Goal: Task Accomplishment & Management: Use online tool/utility

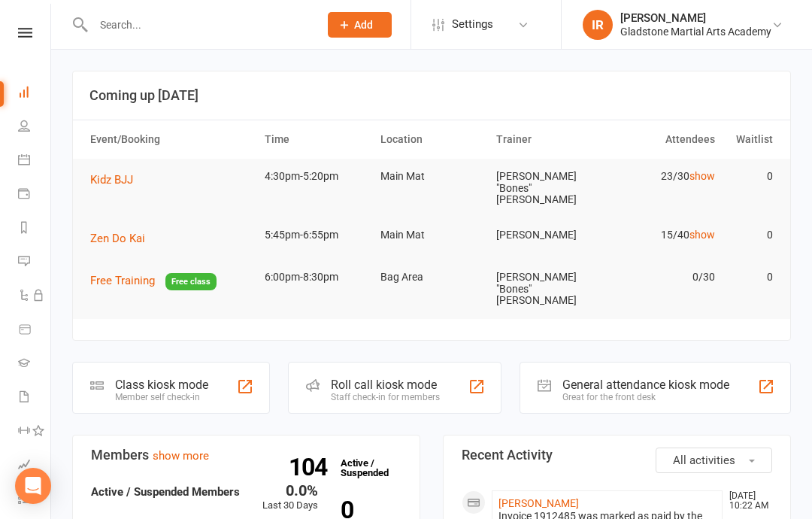
click at [108, 167] on td "Kidz BJJ" at bounding box center [170, 180] width 174 height 42
click at [113, 174] on span "Kidz BJJ" at bounding box center [111, 180] width 43 height 14
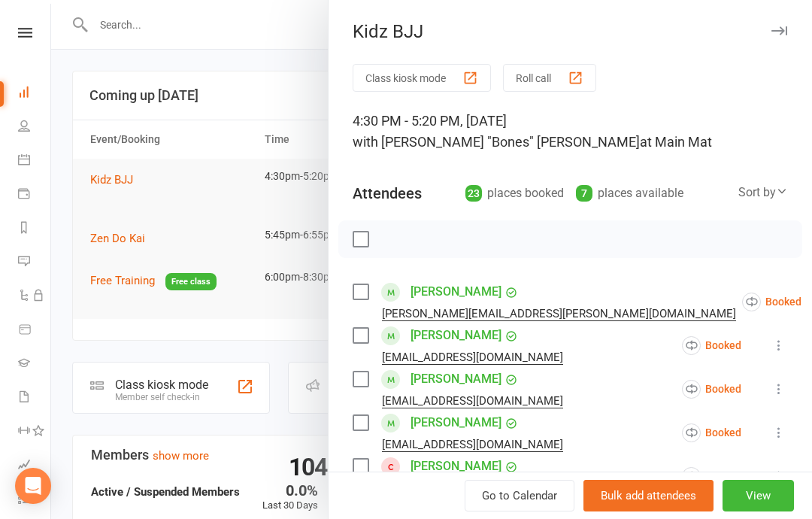
click at [431, 70] on button "Class kiosk mode" at bounding box center [421, 78] width 138 height 28
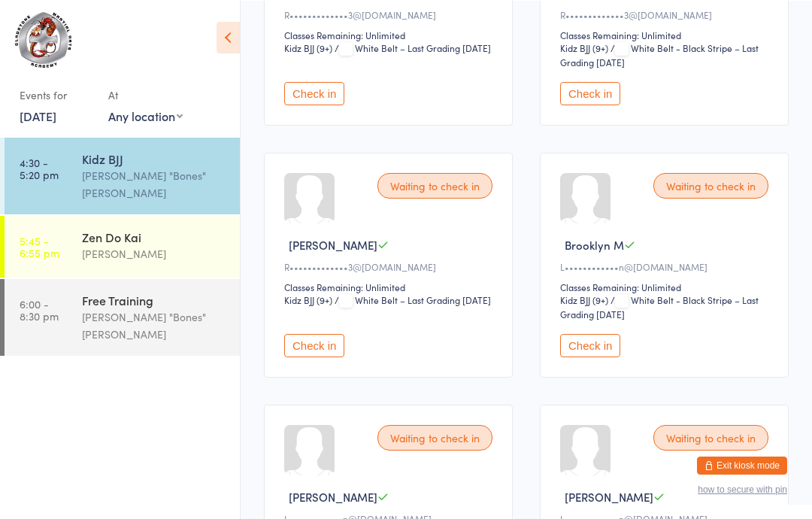
scroll to position [1333, 0]
click at [585, 105] on button "Check in" at bounding box center [590, 93] width 60 height 23
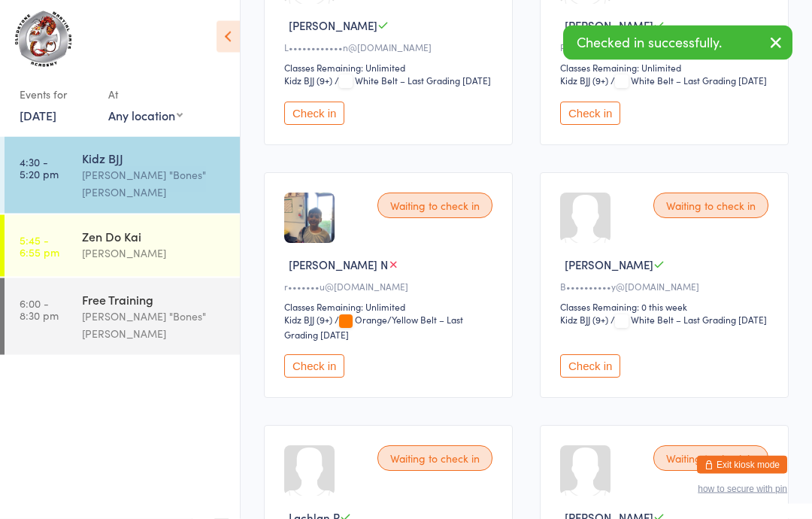
scroll to position [1791, 0]
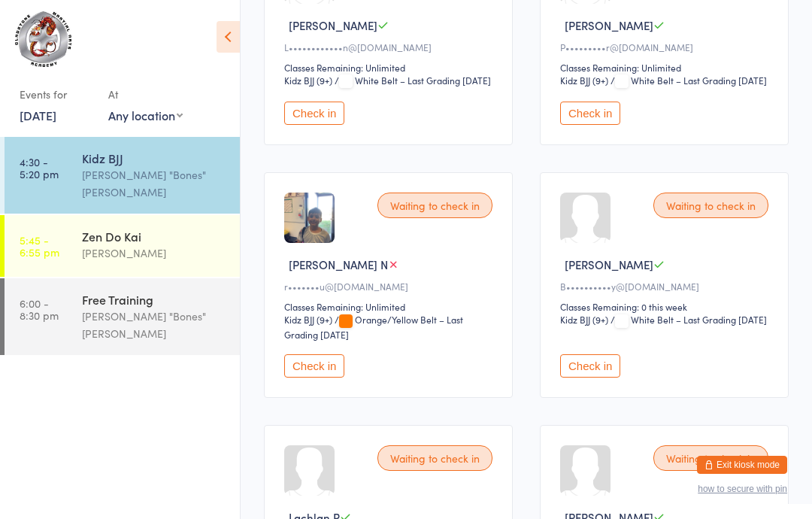
click at [317, 377] on button "Check in" at bounding box center [314, 365] width 60 height 23
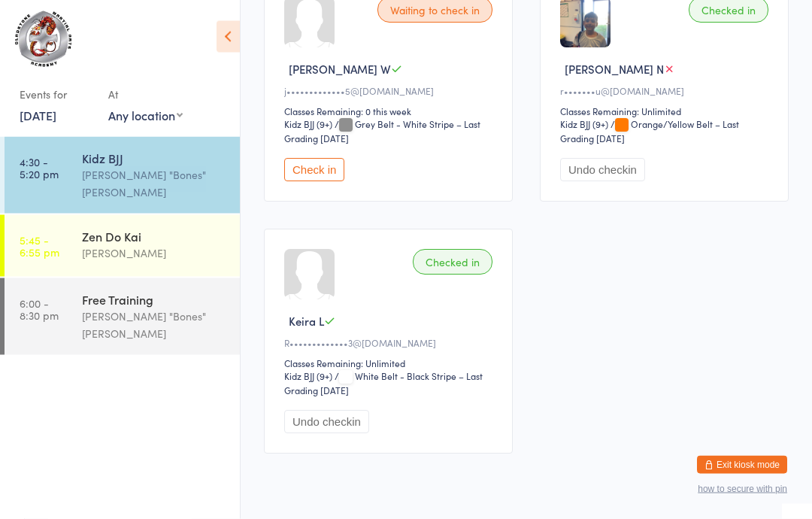
scroll to position [2717, 0]
click at [317, 181] on button "Check in" at bounding box center [314, 169] width 60 height 23
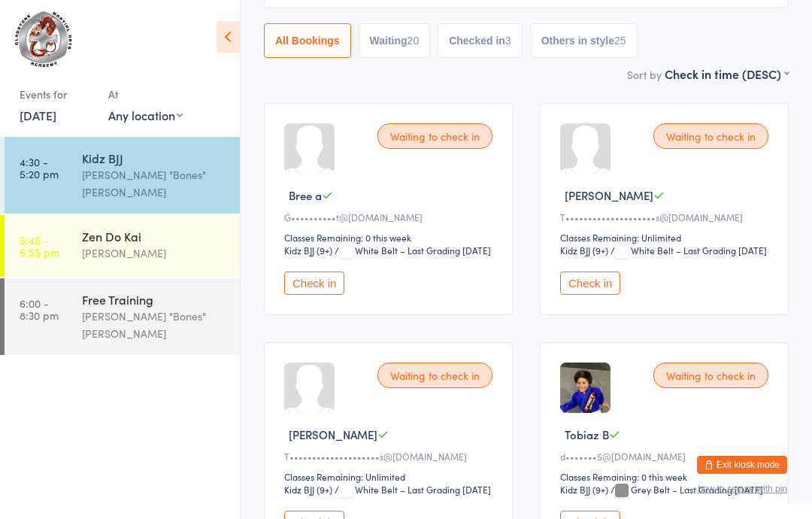
scroll to position [0, 0]
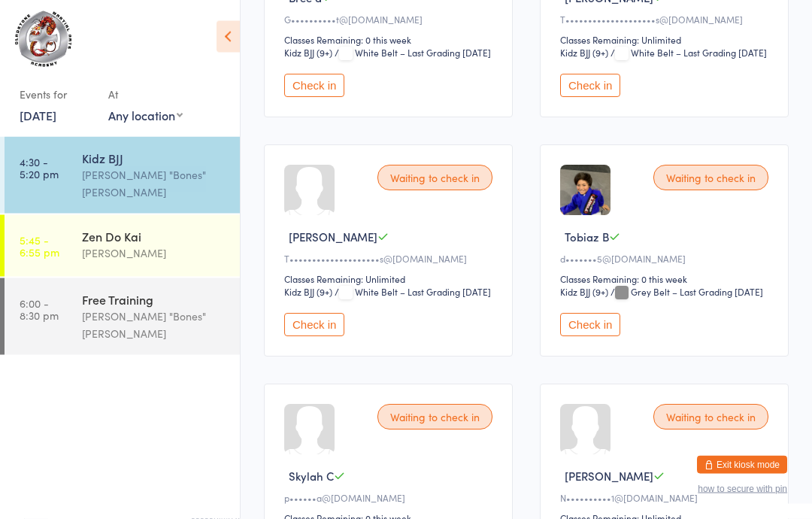
click at [599, 337] on button "Check in" at bounding box center [590, 324] width 60 height 23
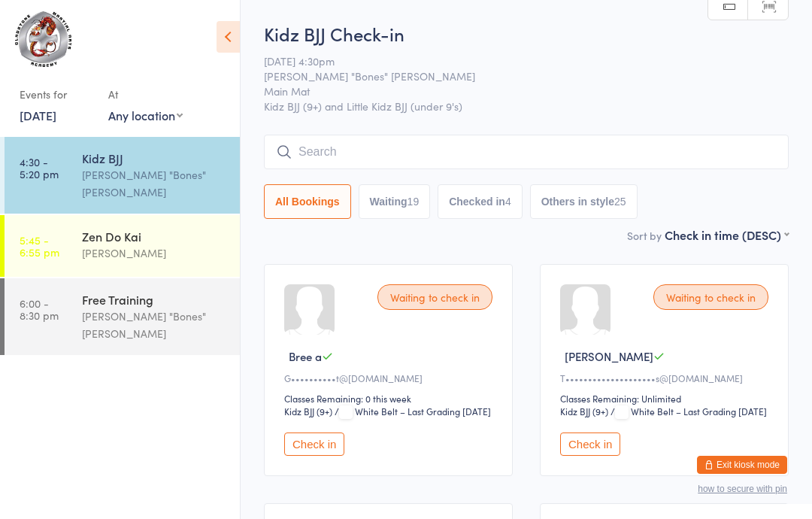
click at [560, 142] on input "search" at bounding box center [526, 152] width 525 height 35
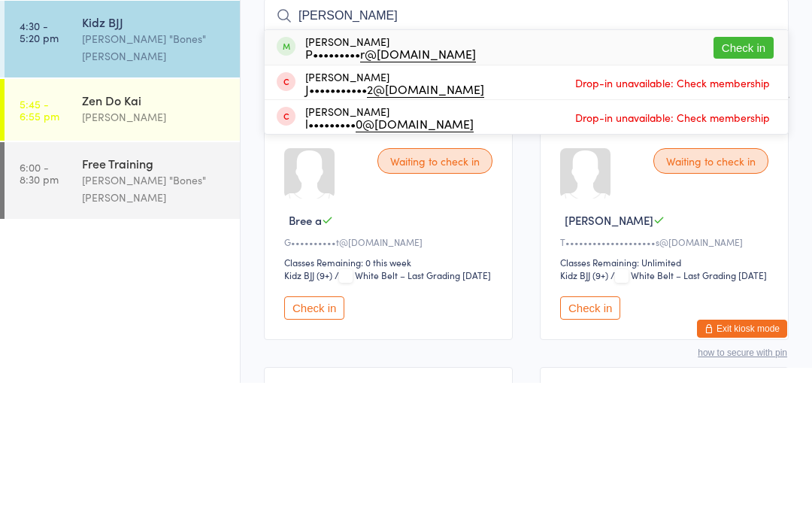
type input "[PERSON_NAME]"
click at [761, 173] on button "Check in" at bounding box center [743, 184] width 60 height 22
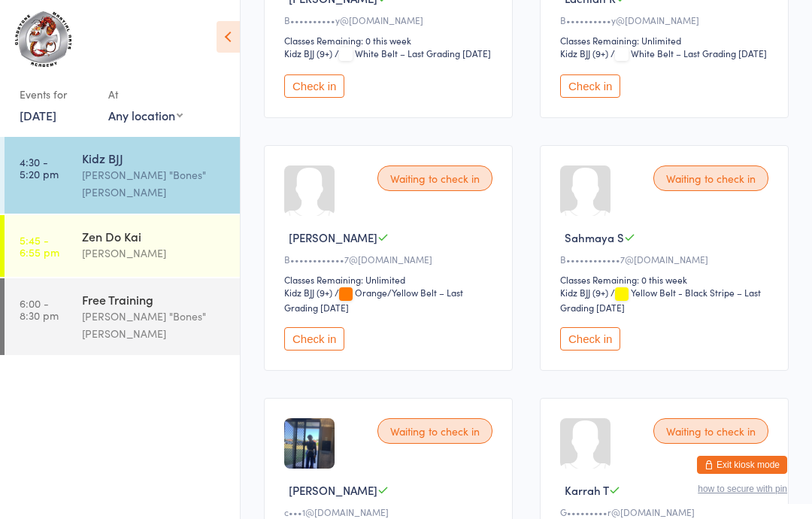
scroll to position [1844, 0]
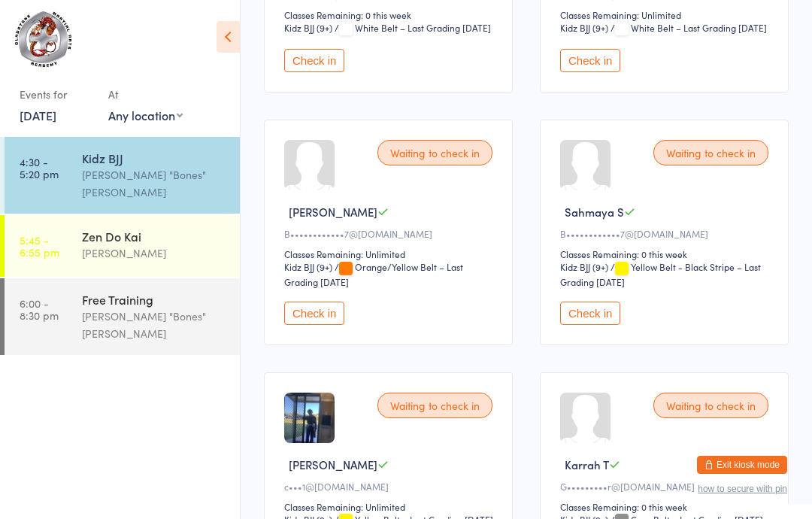
click at [340, 325] on button "Check in" at bounding box center [314, 312] width 60 height 23
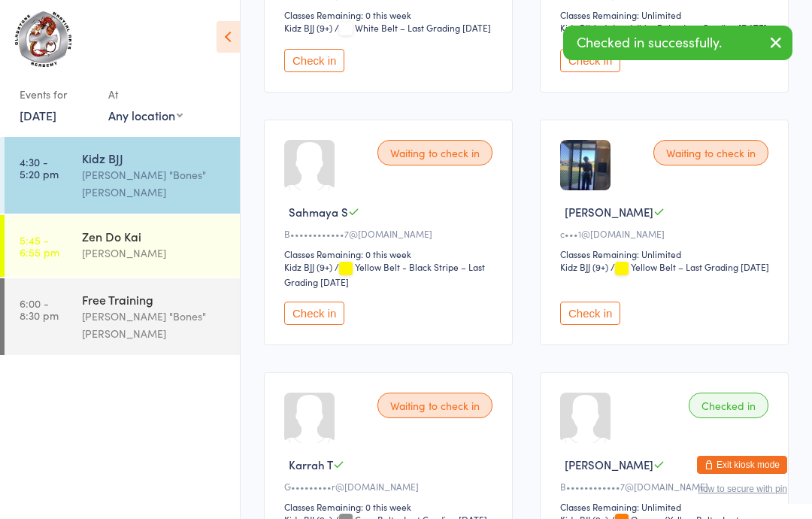
click at [311, 325] on button "Check in" at bounding box center [314, 312] width 60 height 23
click at [661, 472] on div "[PERSON_NAME]" at bounding box center [666, 464] width 213 height 16
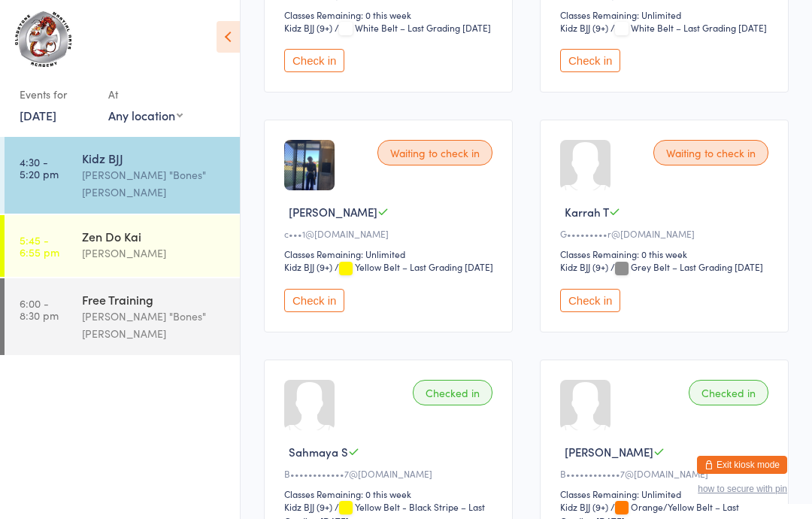
click at [602, 312] on button "Check in" at bounding box center [590, 300] width 60 height 23
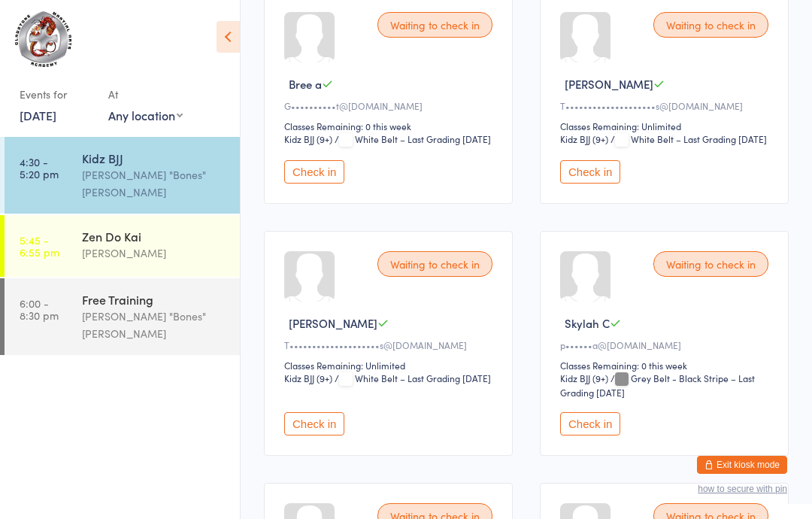
scroll to position [276, 0]
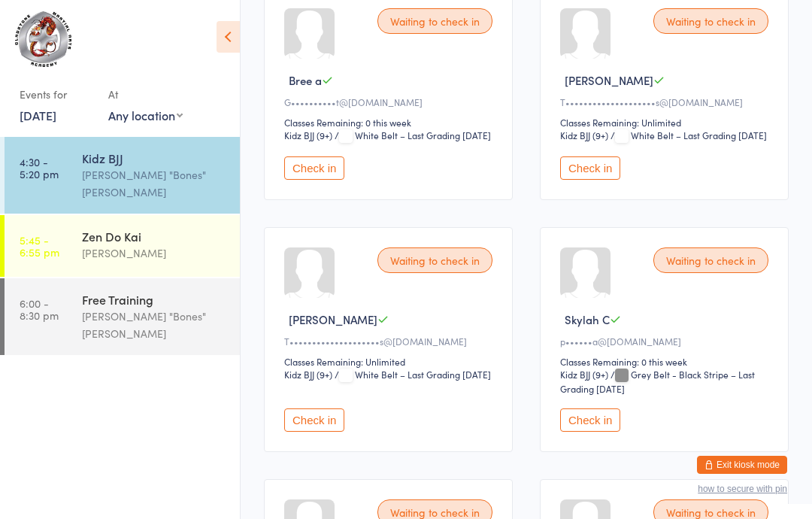
click at [331, 431] on button "Check in" at bounding box center [314, 419] width 60 height 23
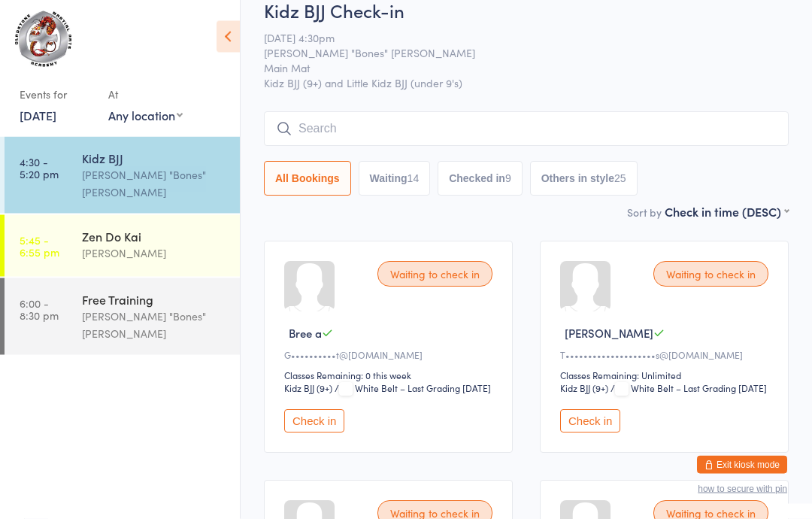
scroll to position [0, 0]
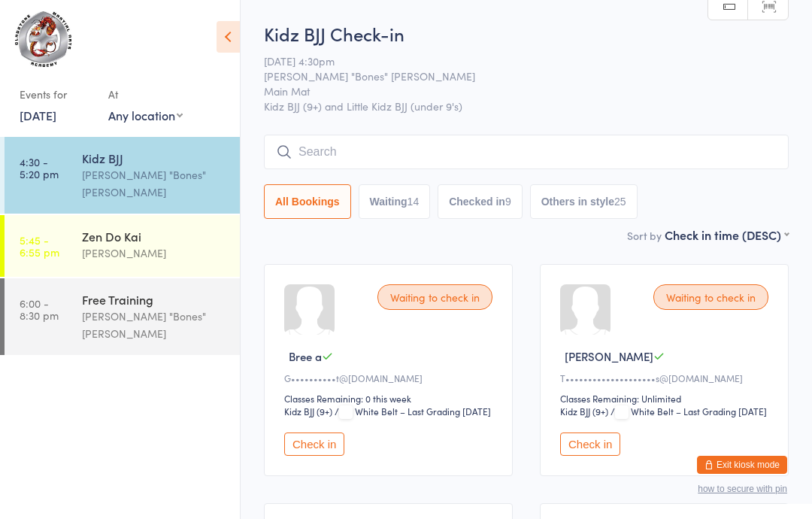
click at [324, 133] on div "Kidz BJJ Check-in [DATE] 4:30pm [PERSON_NAME] "Bones" [PERSON_NAME] Main Mat Ki…" at bounding box center [526, 123] width 525 height 205
click at [565, 145] on input "search" at bounding box center [526, 152] width 525 height 35
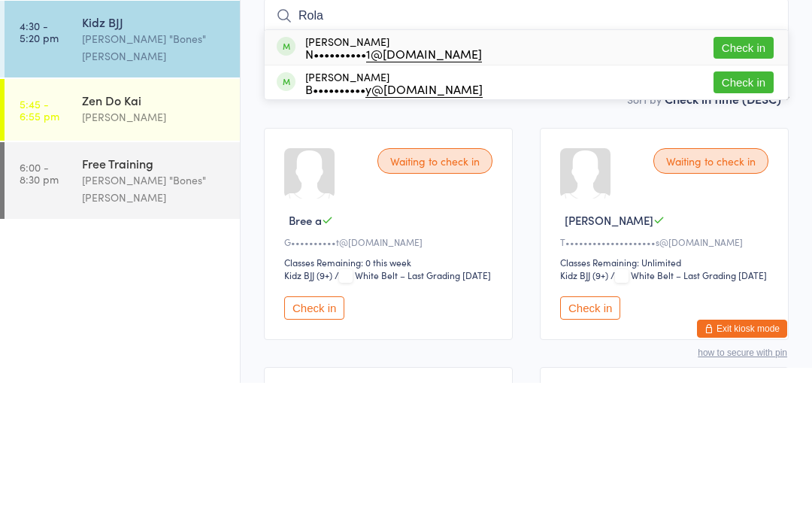
type input "Rola"
click at [752, 173] on button "Check in" at bounding box center [743, 184] width 60 height 22
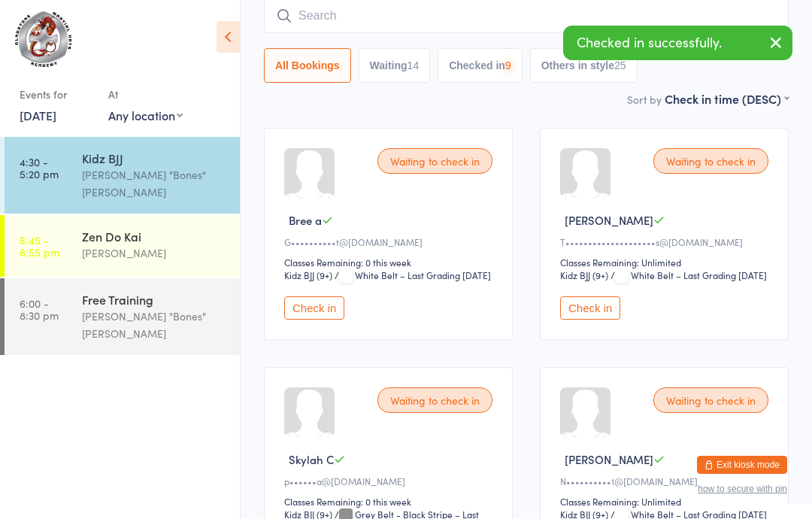
click at [685, 17] on input "search" at bounding box center [526, 15] width 525 height 35
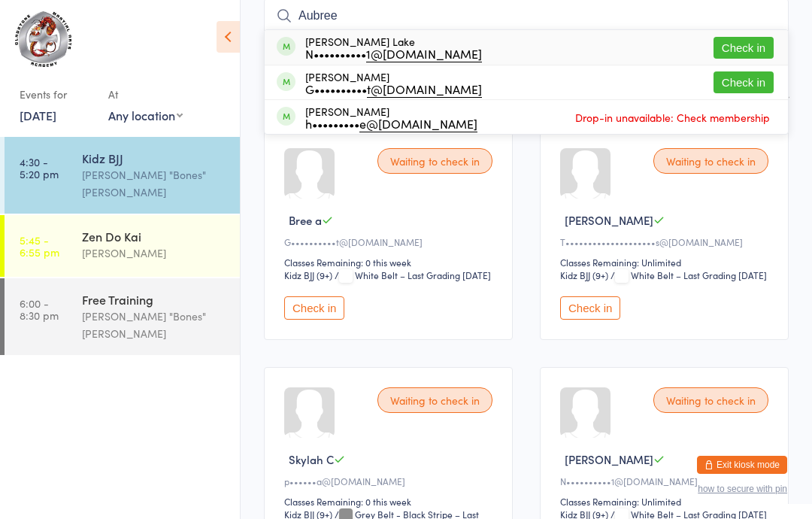
type input "Aubree"
click at [741, 38] on button "Check in" at bounding box center [743, 48] width 60 height 22
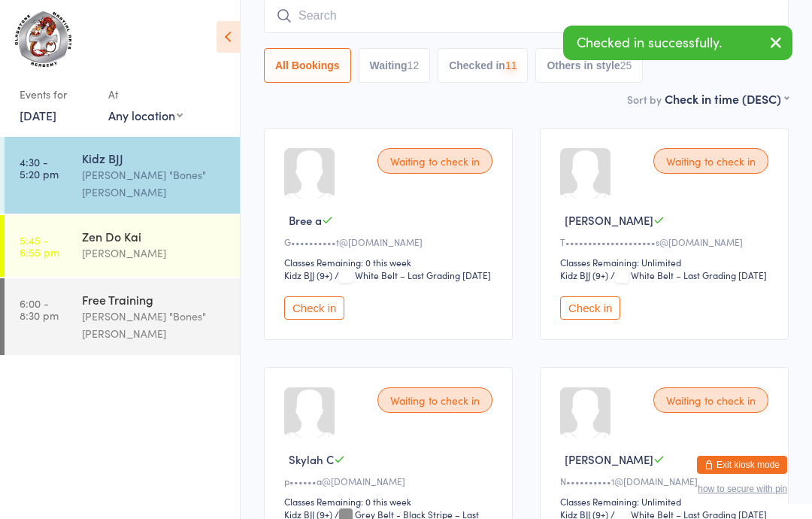
click at [601, 5] on input "search" at bounding box center [526, 15] width 525 height 35
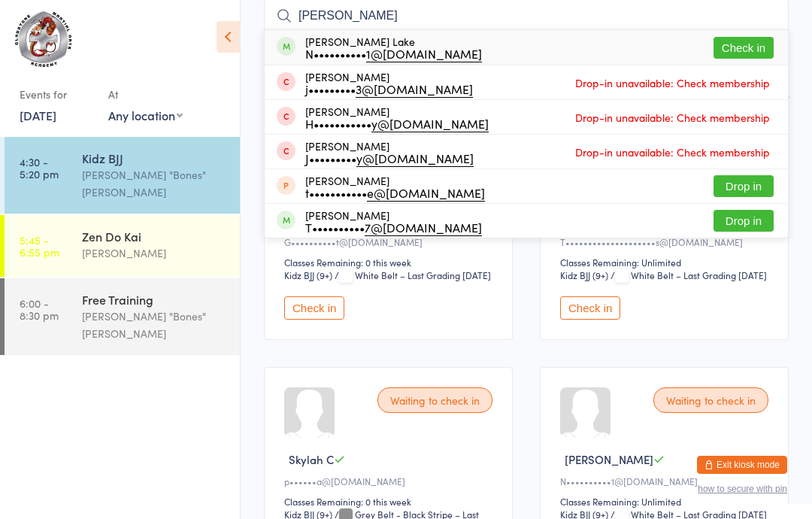
type input "[PERSON_NAME]"
click at [743, 44] on button "Check in" at bounding box center [743, 48] width 60 height 22
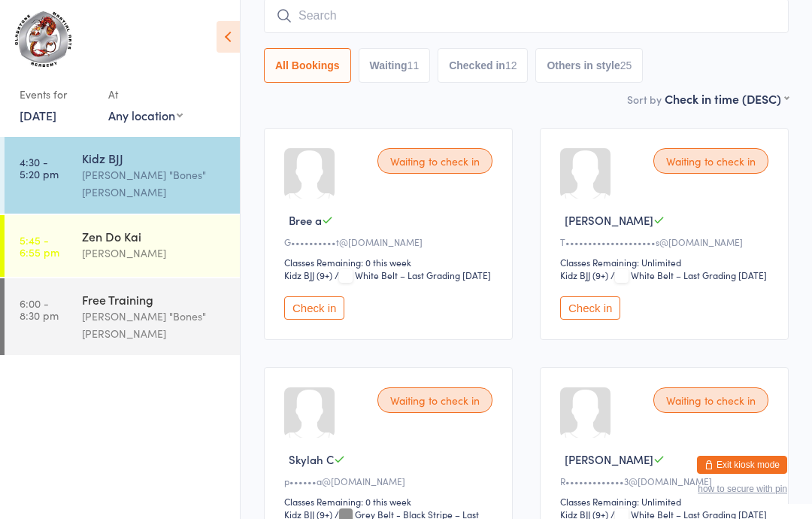
click at [365, 23] on input "search" at bounding box center [526, 15] width 525 height 35
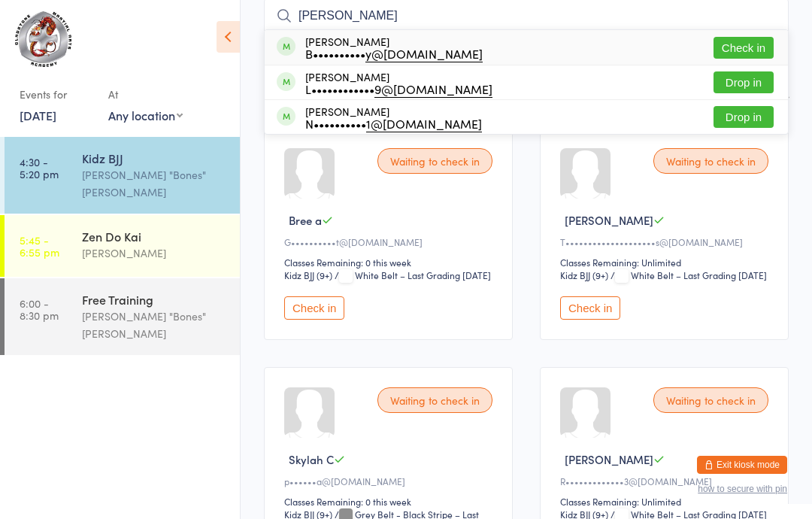
type input "[PERSON_NAME]"
click at [753, 47] on button "Check in" at bounding box center [743, 48] width 60 height 22
